Goal: Book appointment/travel/reservation

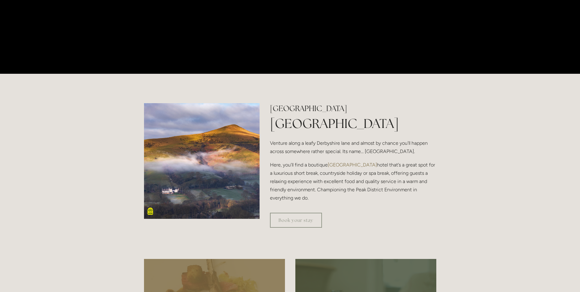
scroll to position [184, 0]
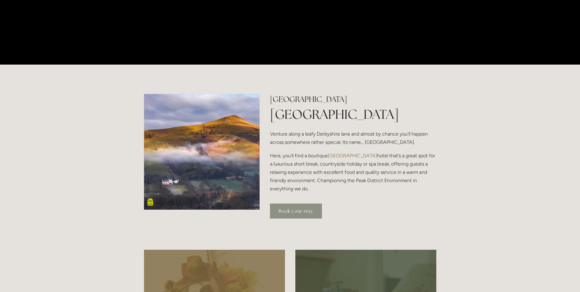
click at [315, 212] on link "Book your stay" at bounding box center [296, 210] width 52 height 15
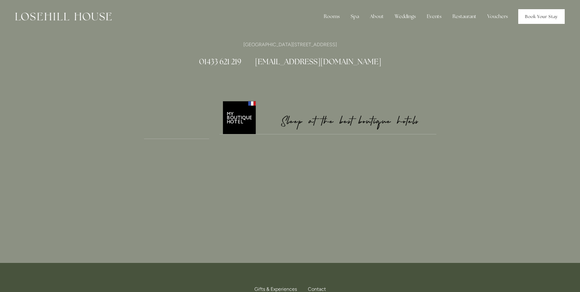
click at [558, 20] on link "Book Your Stay" at bounding box center [541, 16] width 46 height 15
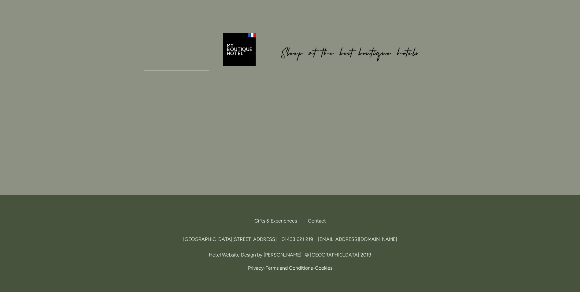
scroll to position [8, 0]
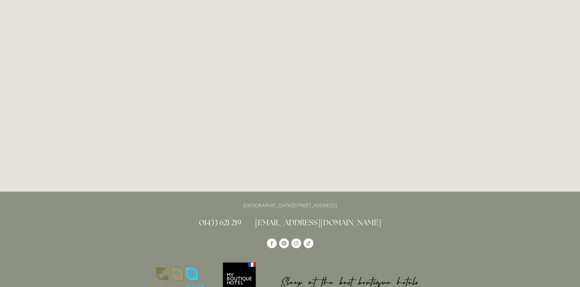
scroll to position [1582, 0]
